Goal: Task Accomplishment & Management: Complete application form

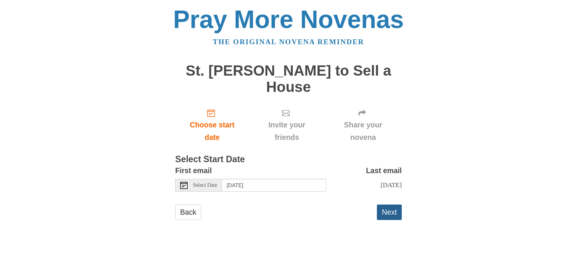
click at [393, 204] on button "Next" at bounding box center [389, 211] width 25 height 15
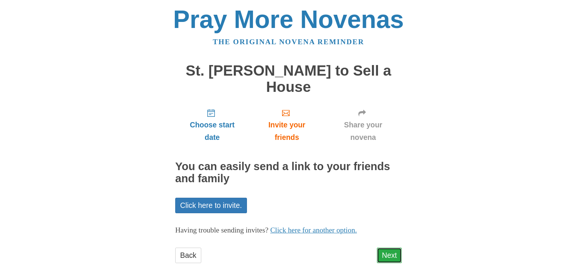
click at [393, 247] on link "Next" at bounding box center [389, 254] width 25 height 15
